Goal: Check status: Check status

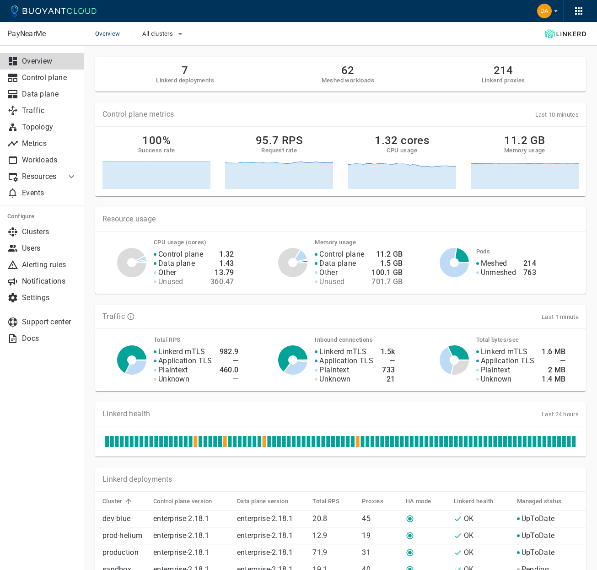
click at [85, 13] on icon at bounding box center [54, 10] width 86 height 11
click at [36, 336] on p "Docs" at bounding box center [49, 338] width 55 height 9
click at [166, 33] on span "All clusters" at bounding box center [158, 33] width 32 height 7
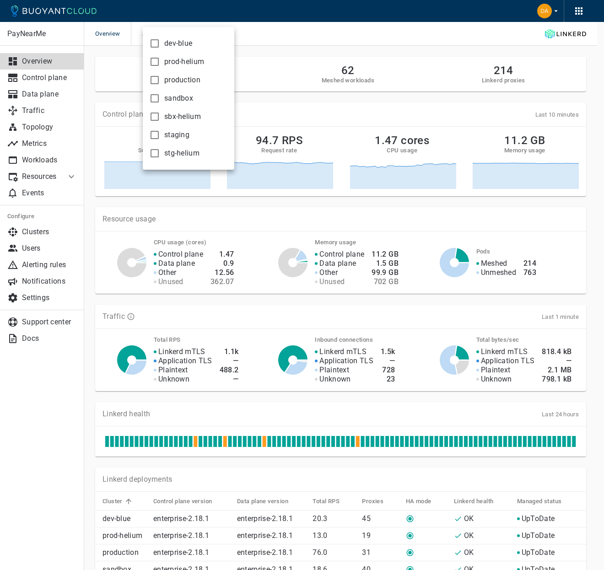
click at [169, 98] on span "sandbox" at bounding box center [178, 98] width 29 height 9
click at [160, 98] on input "sandbox" at bounding box center [154, 98] width 11 height 11
checkbox input "true"
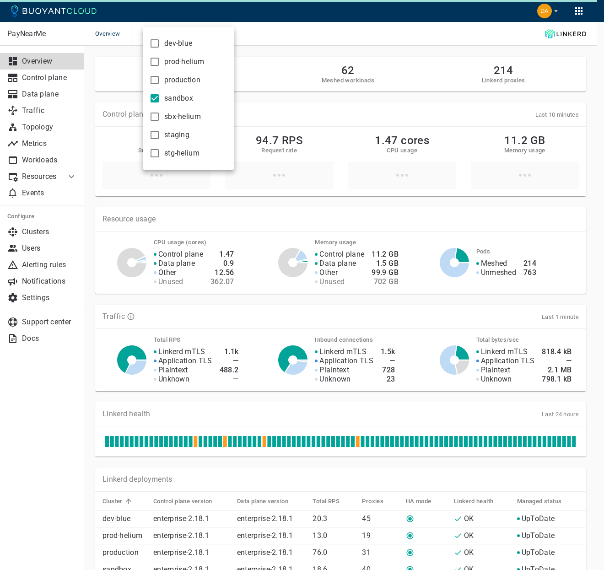
click at [273, 57] on div at bounding box center [302, 285] width 604 height 570
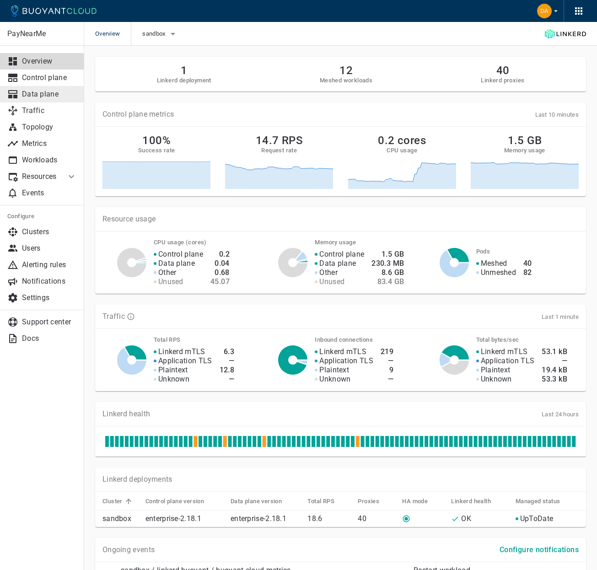
click at [57, 94] on p "Data plane" at bounding box center [49, 94] width 55 height 9
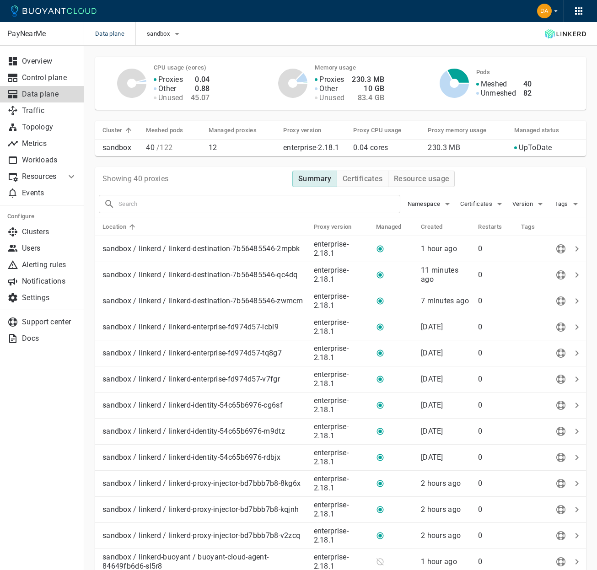
click at [495, 196] on div "Certificates" at bounding box center [479, 200] width 52 height 21
drag, startPoint x: 494, startPoint y: 198, endPoint x: 487, endPoint y: 207, distance: 11.4
click at [494, 199] on icon "button" at bounding box center [499, 204] width 11 height 11
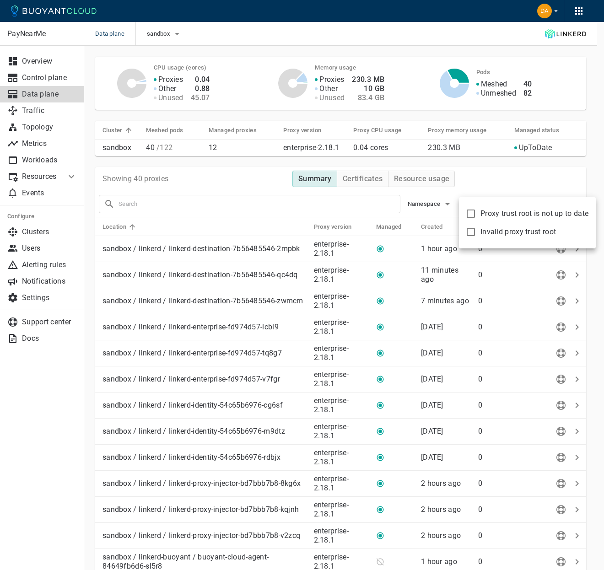
click at [480, 212] on span "Proxy trust root is not up to date" at bounding box center [534, 213] width 108 height 9
click at [476, 212] on input "Proxy trust root is not up to date" at bounding box center [470, 213] width 11 height 11
checkbox input "true"
type input "certificate:not_up_to_date"
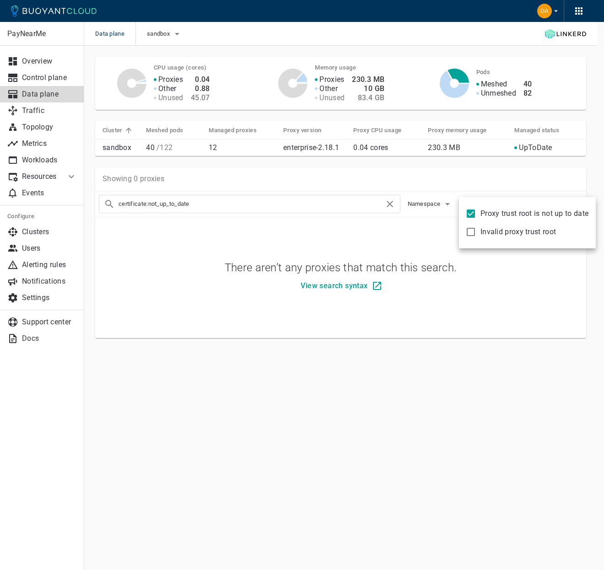
click at [480, 214] on span "Proxy trust root is not up to date" at bounding box center [534, 213] width 108 height 9
click at [476, 214] on input "Proxy trust root is not up to date" at bounding box center [470, 213] width 11 height 11
checkbox input "false"
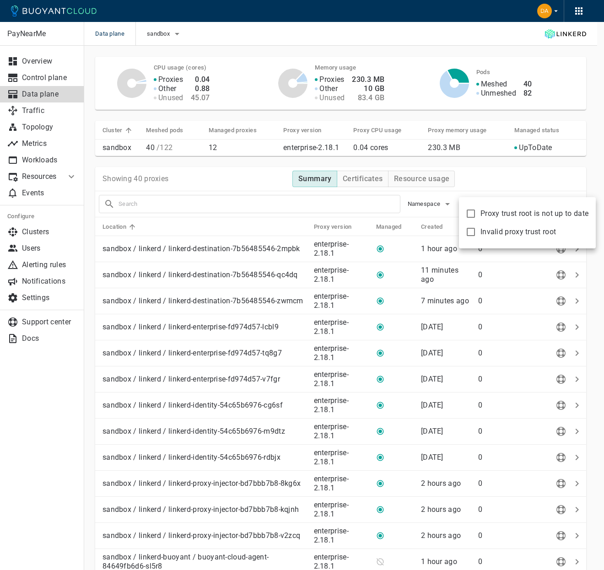
click at [473, 179] on div at bounding box center [302, 285] width 604 height 570
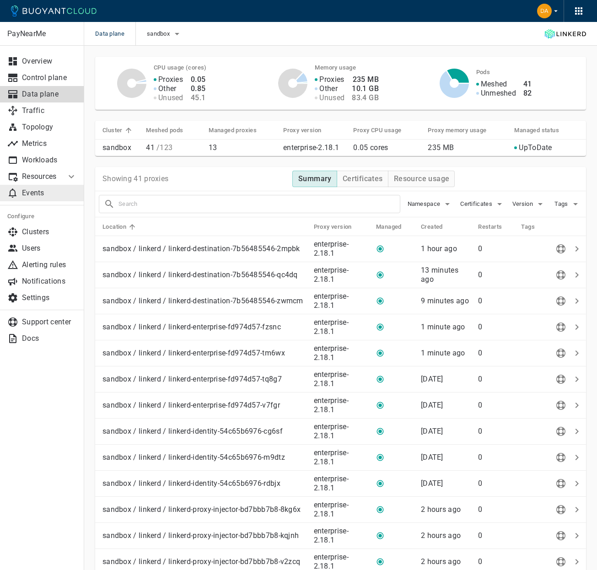
click at [23, 198] on link "Events" at bounding box center [42, 193] width 84 height 16
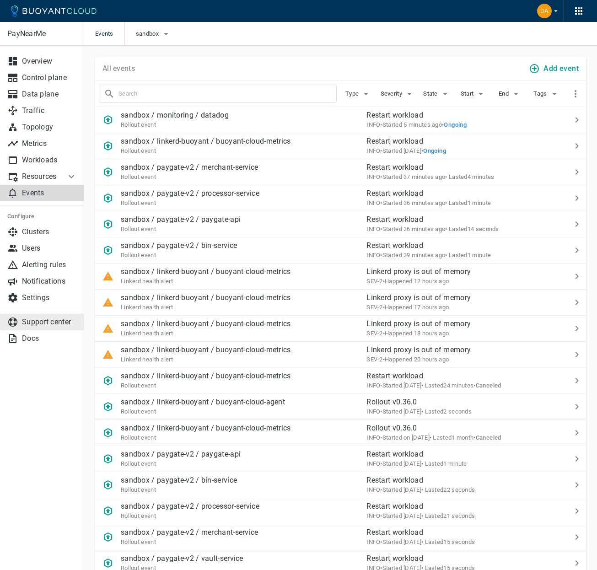
click at [45, 327] on link "Support center" at bounding box center [42, 322] width 84 height 16
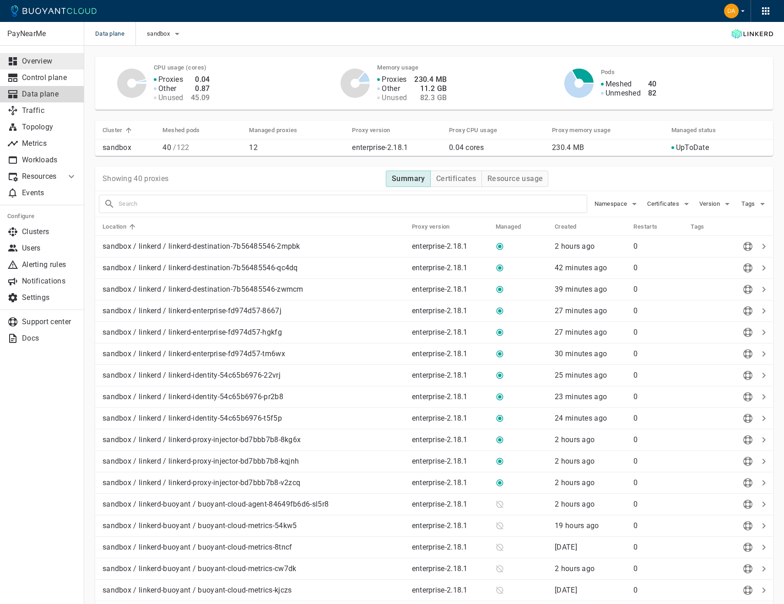
click at [35, 62] on p "Overview" at bounding box center [49, 61] width 55 height 9
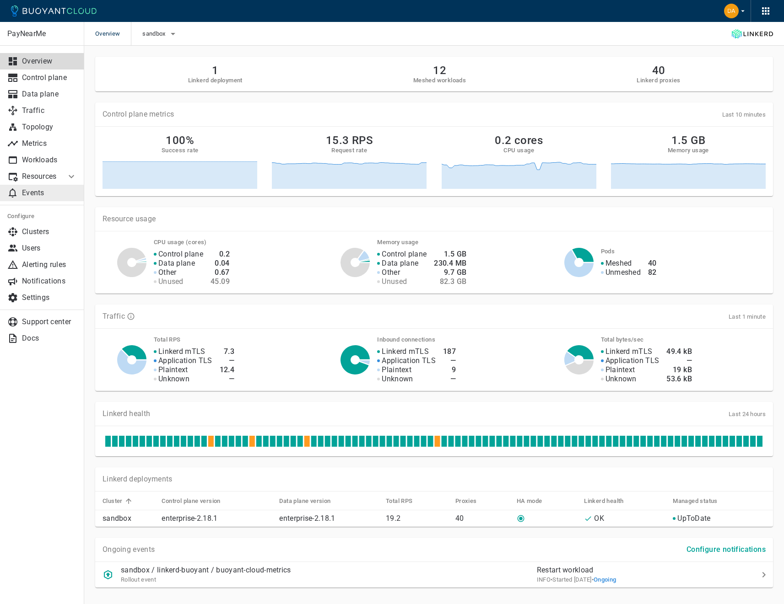
click at [41, 195] on p "Events" at bounding box center [49, 192] width 55 height 9
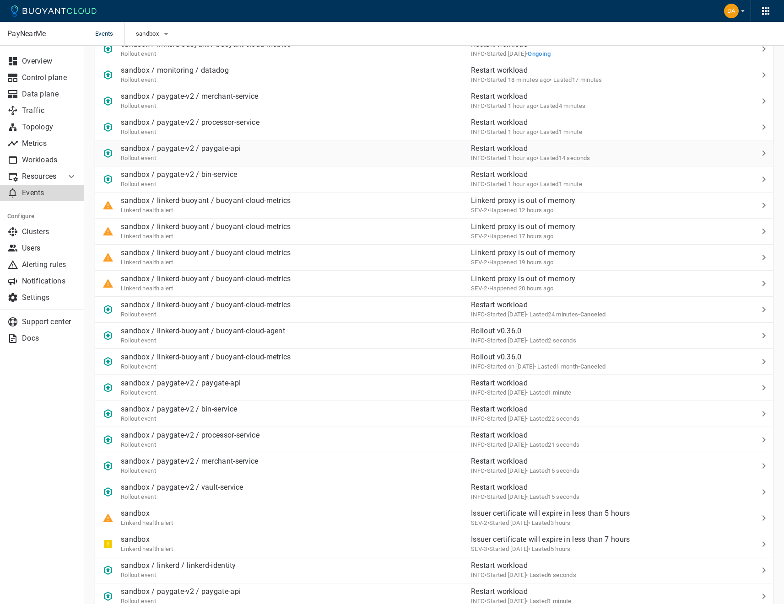
scroll to position [48, 0]
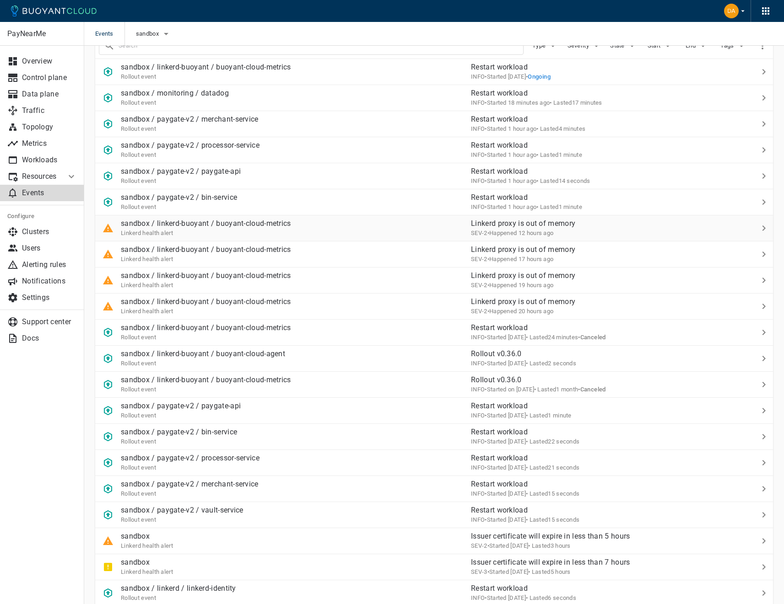
click at [154, 230] on span "Linkerd health alert" at bounding box center [147, 233] width 52 height 7
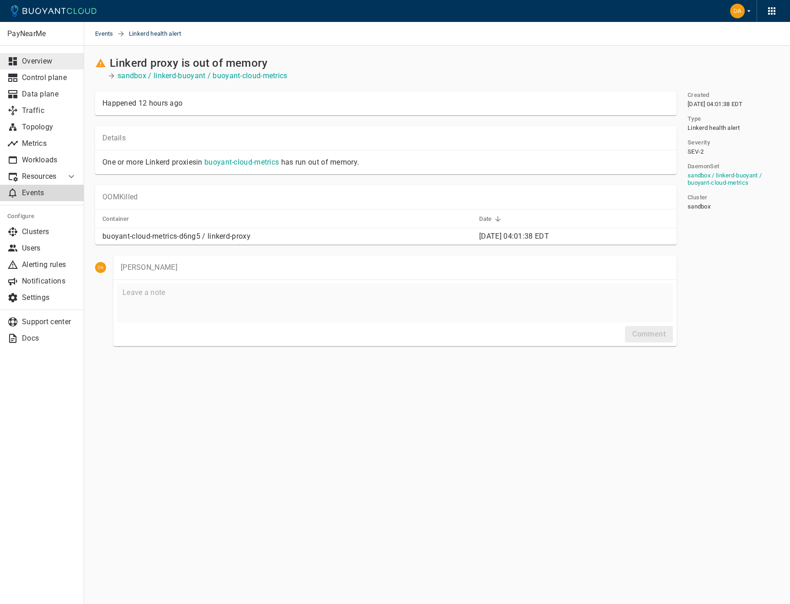
click at [41, 55] on link "Overview" at bounding box center [42, 61] width 84 height 16
